Goal: Information Seeking & Learning: Learn about a topic

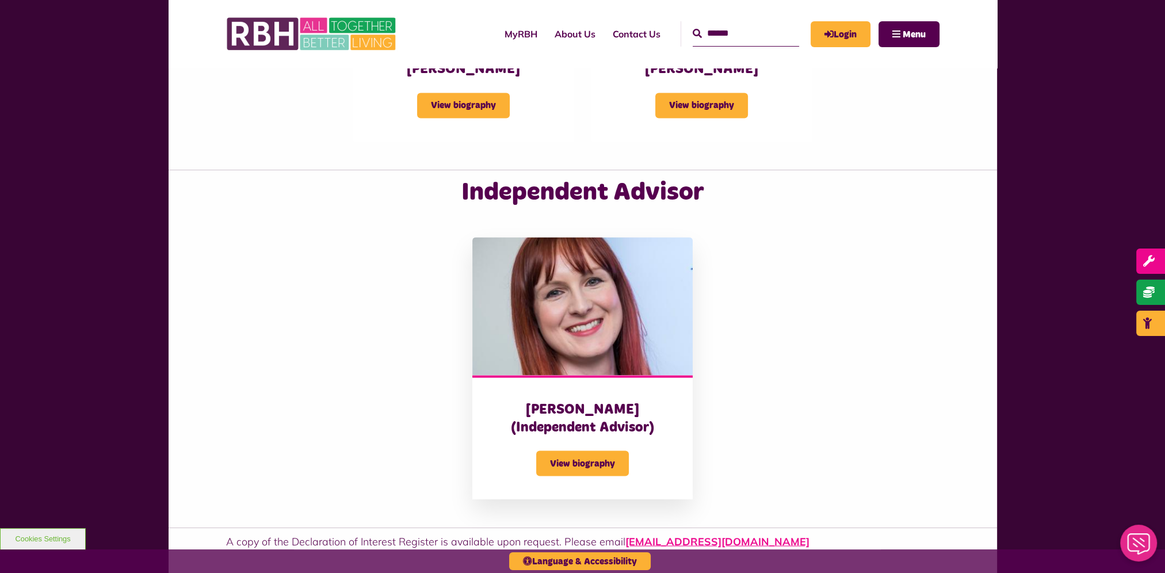
scroll to position [2762, 0]
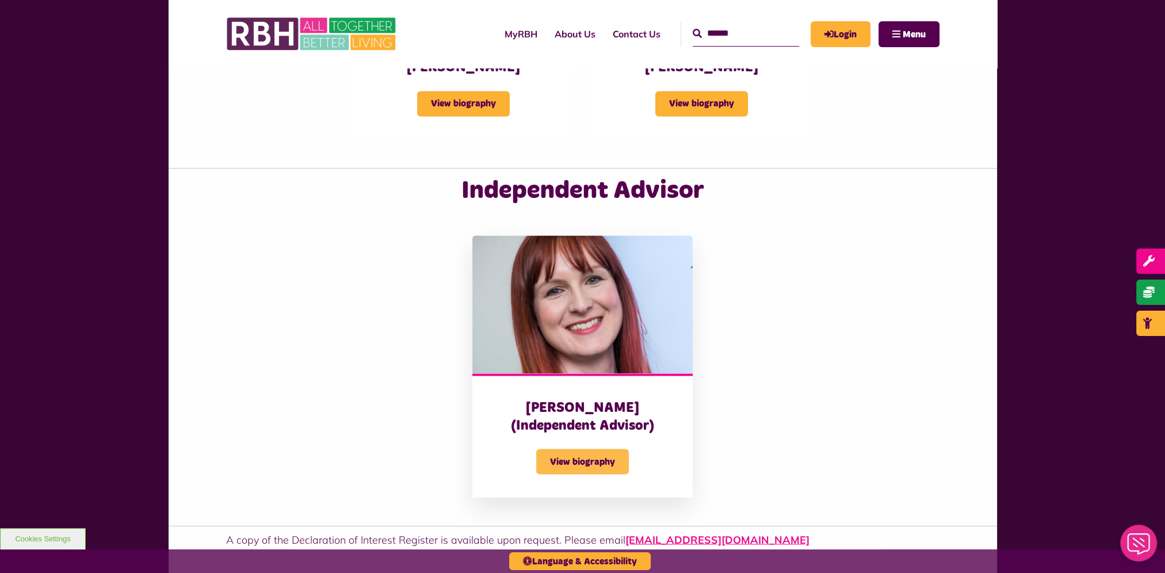
click at [606, 449] on span "View biography" at bounding box center [582, 461] width 93 height 25
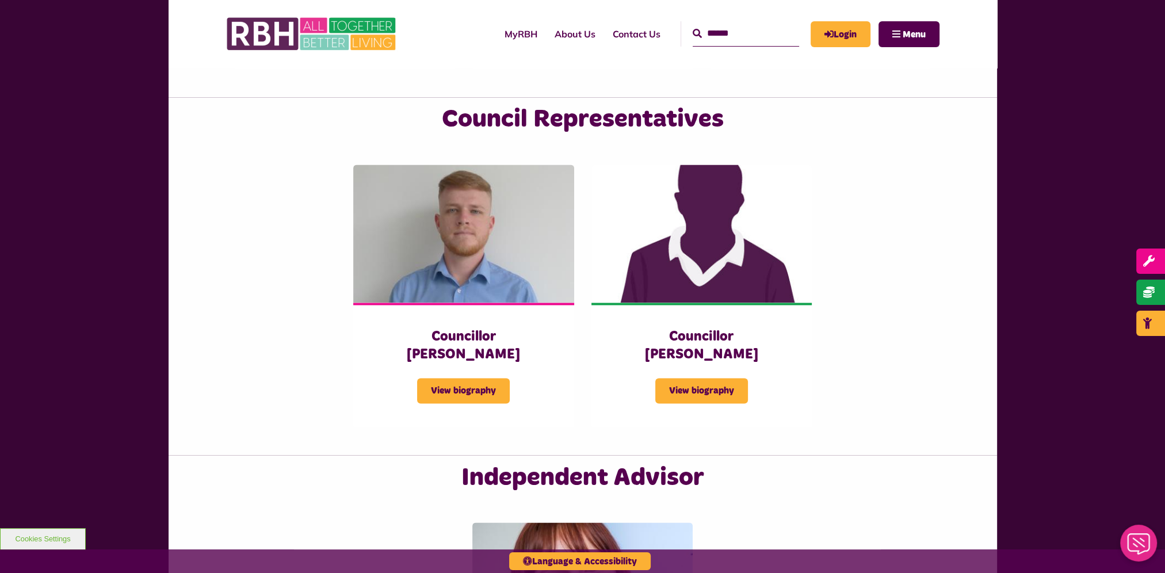
scroll to position [2474, 0]
click at [487, 379] on span "View biography" at bounding box center [463, 391] width 93 height 25
click at [665, 379] on span "View biography" at bounding box center [701, 391] width 93 height 25
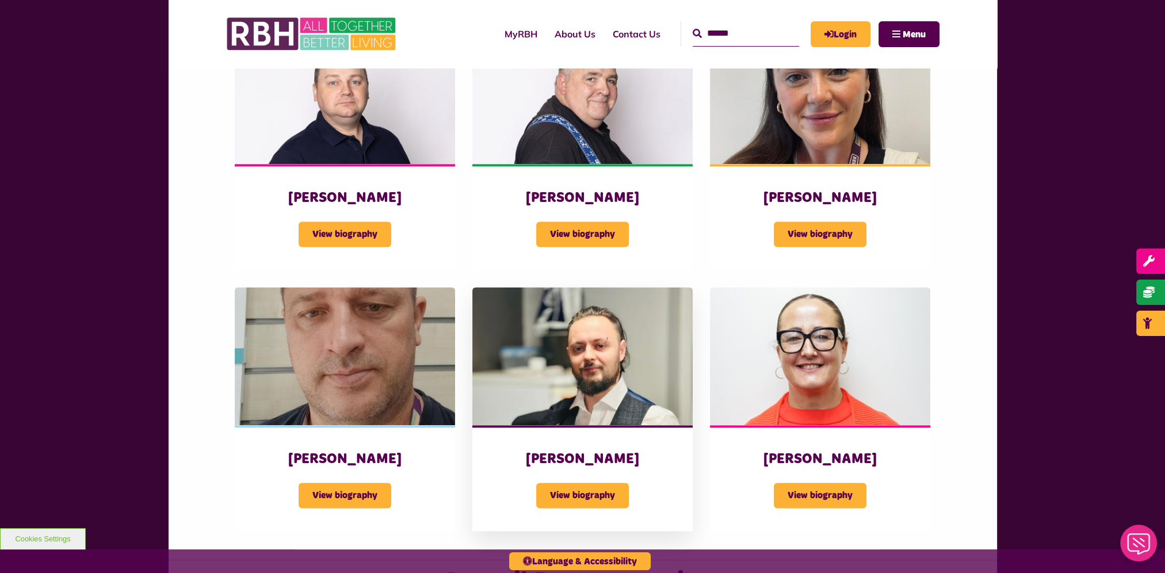
scroll to position [2014, 0]
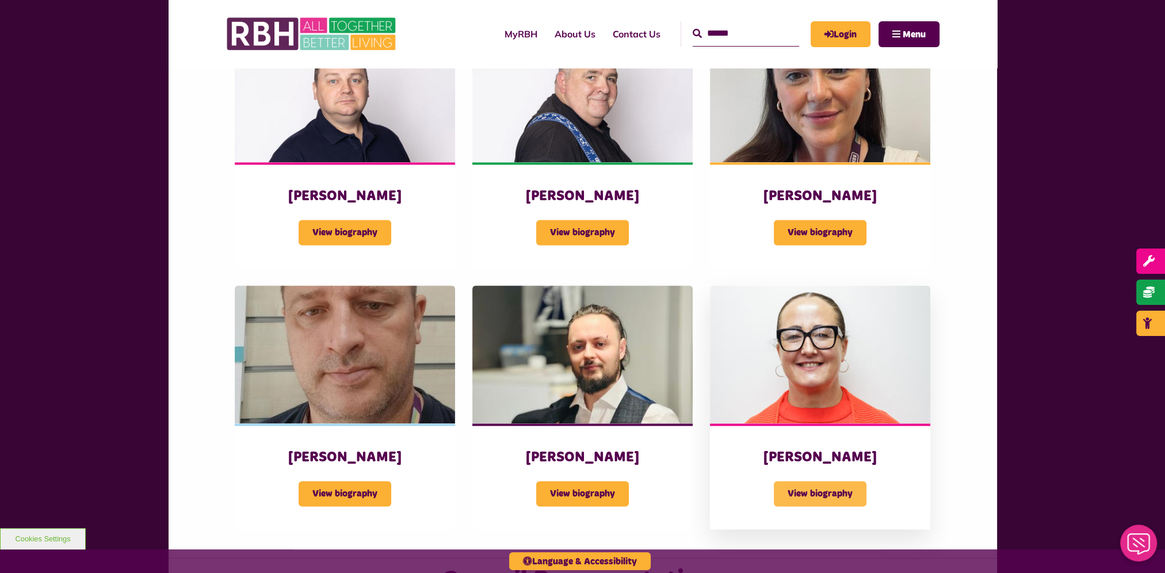
click at [804, 481] on span "View biography" at bounding box center [820, 493] width 93 height 25
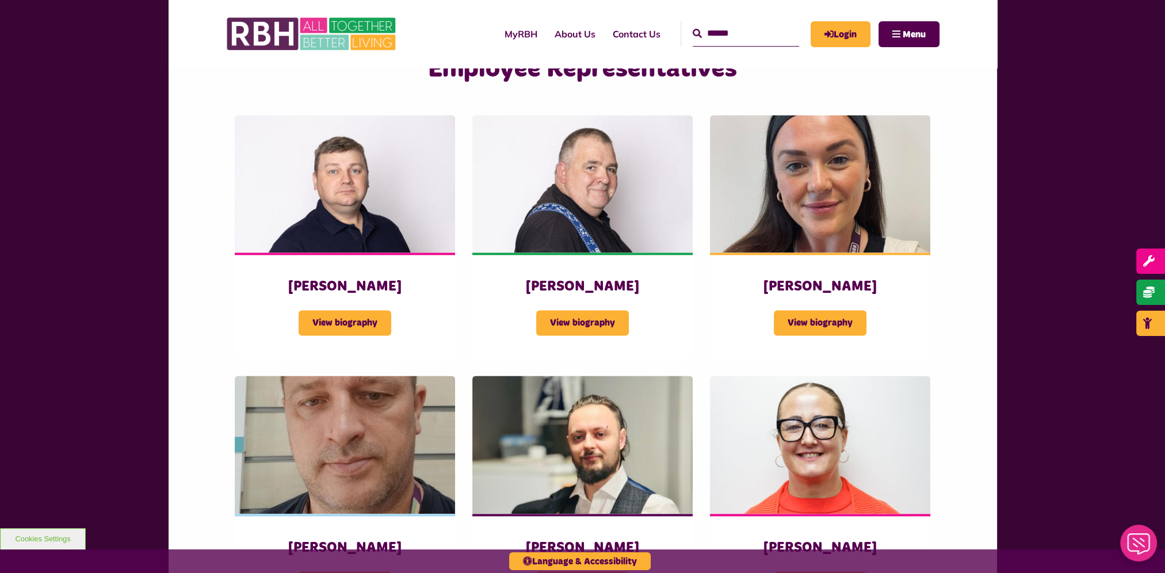
scroll to position [1886, 0]
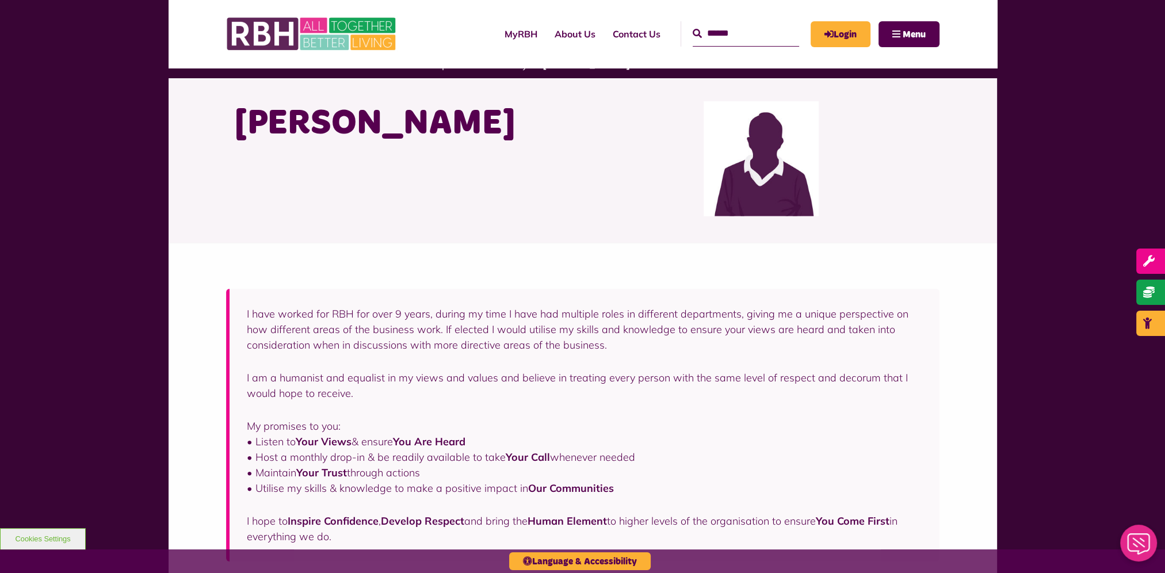
scroll to position [173, 0]
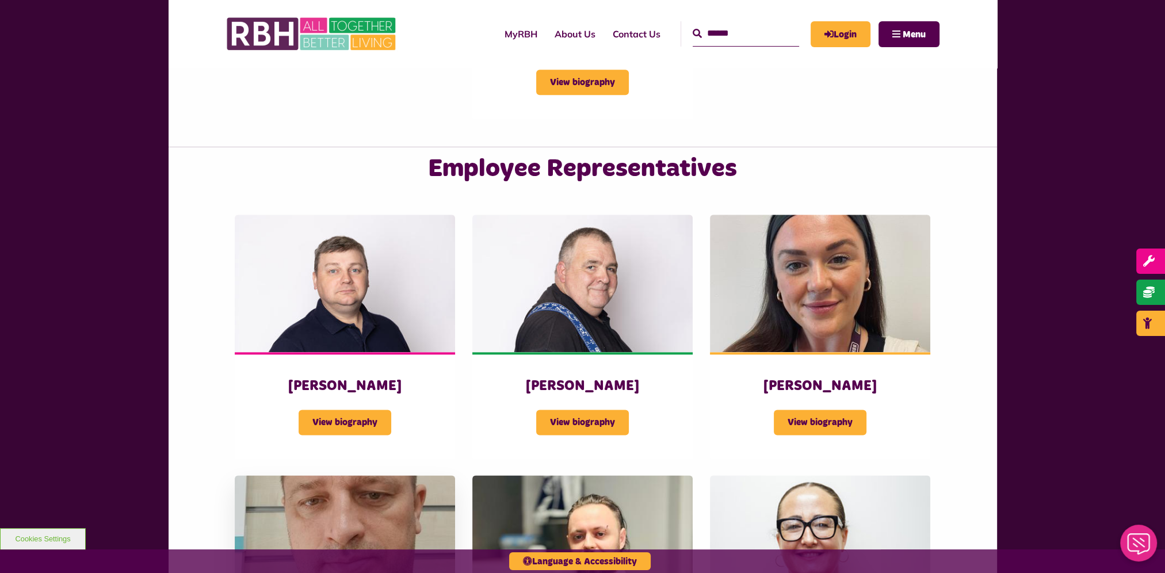
scroll to position [1874, 0]
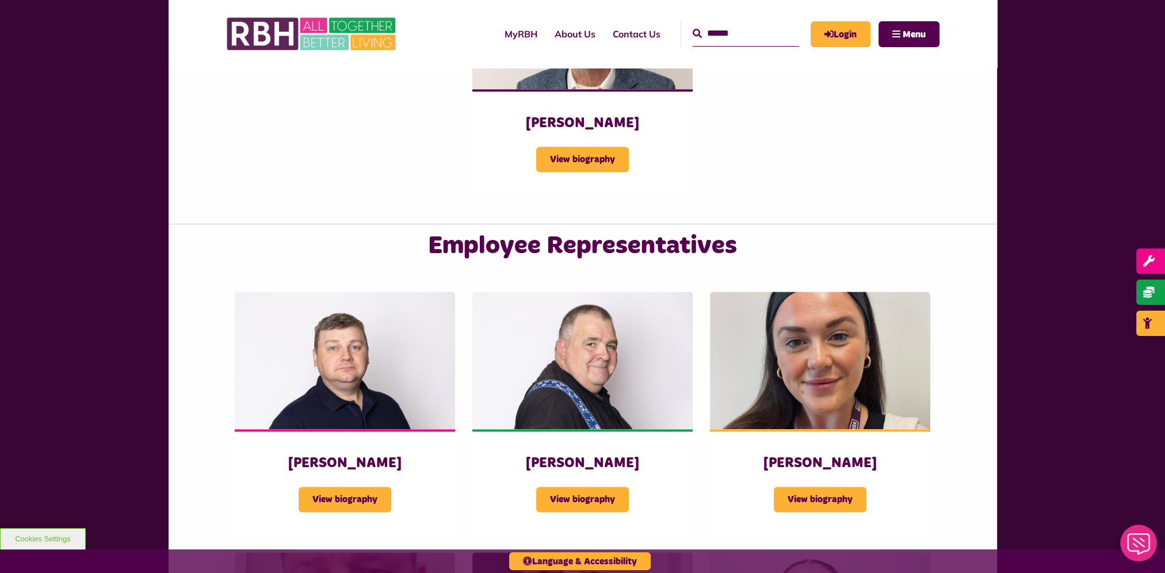
scroll to position [1747, 0]
click at [373, 487] on span "View biography" at bounding box center [345, 499] width 93 height 25
click at [575, 487] on span "View biography" at bounding box center [582, 499] width 93 height 25
click at [794, 487] on span "View biography" at bounding box center [820, 499] width 93 height 25
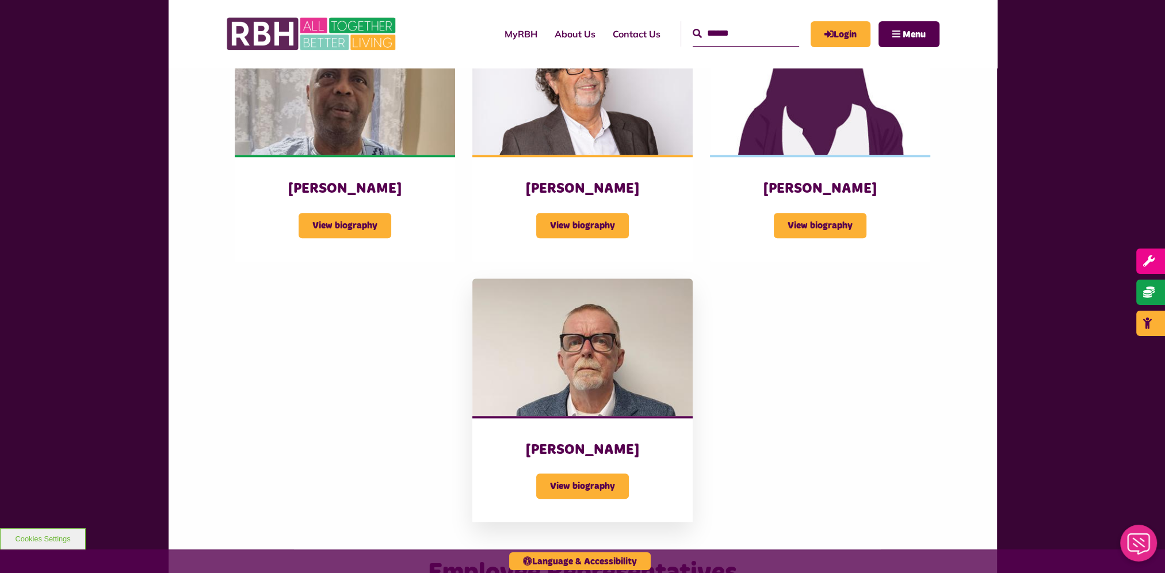
scroll to position [1424, 0]
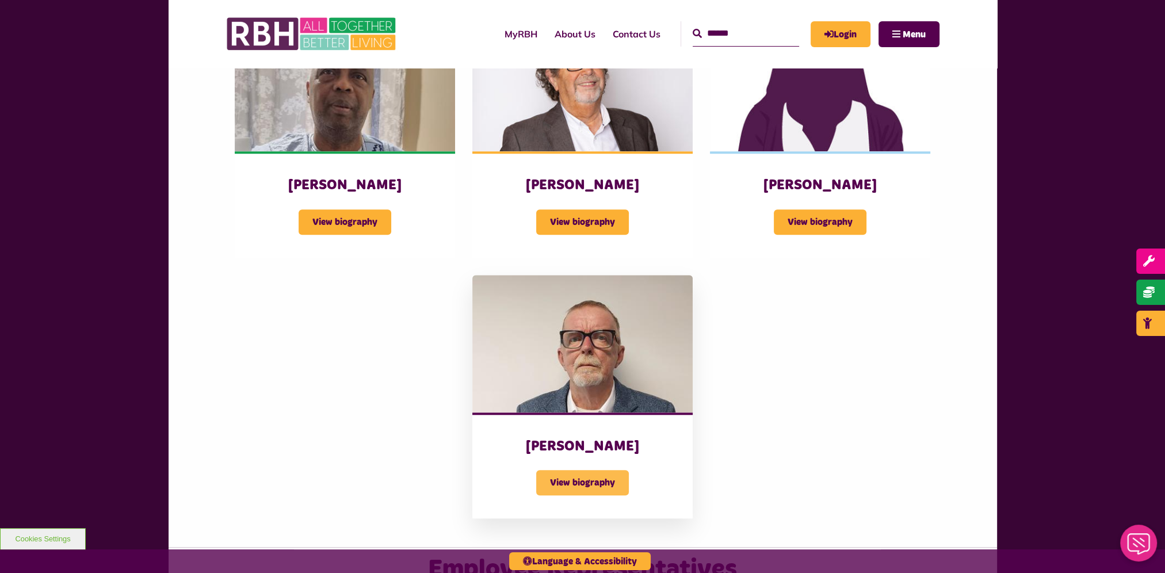
click at [586, 470] on span "View biography" at bounding box center [582, 482] width 93 height 25
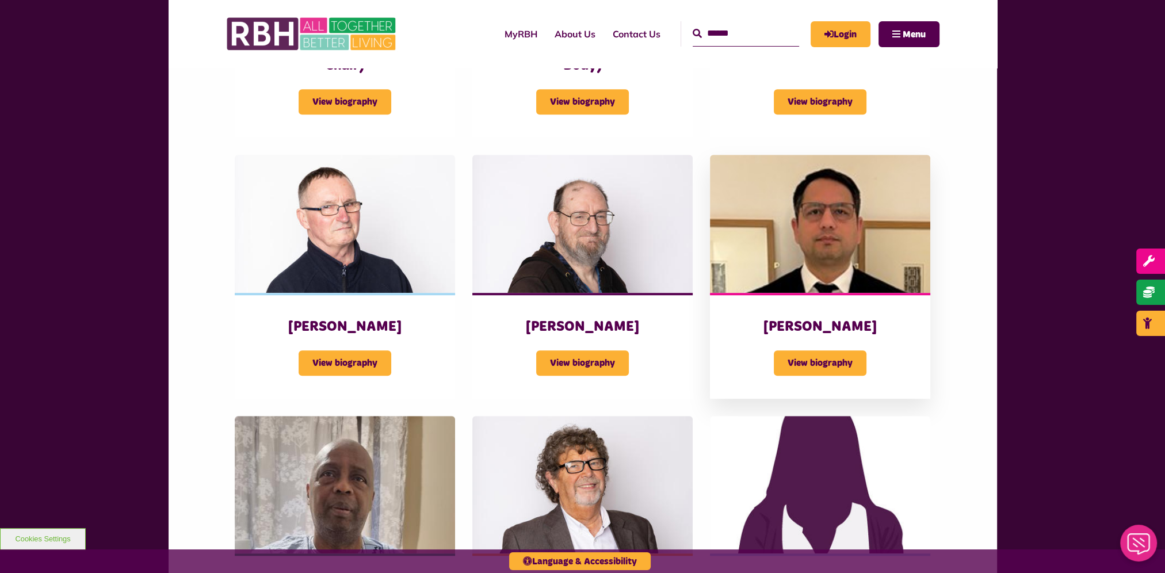
scroll to position [1021, 0]
click at [624, 351] on span "View biography" at bounding box center [582, 363] width 93 height 25
